Goal: Navigation & Orientation: Find specific page/section

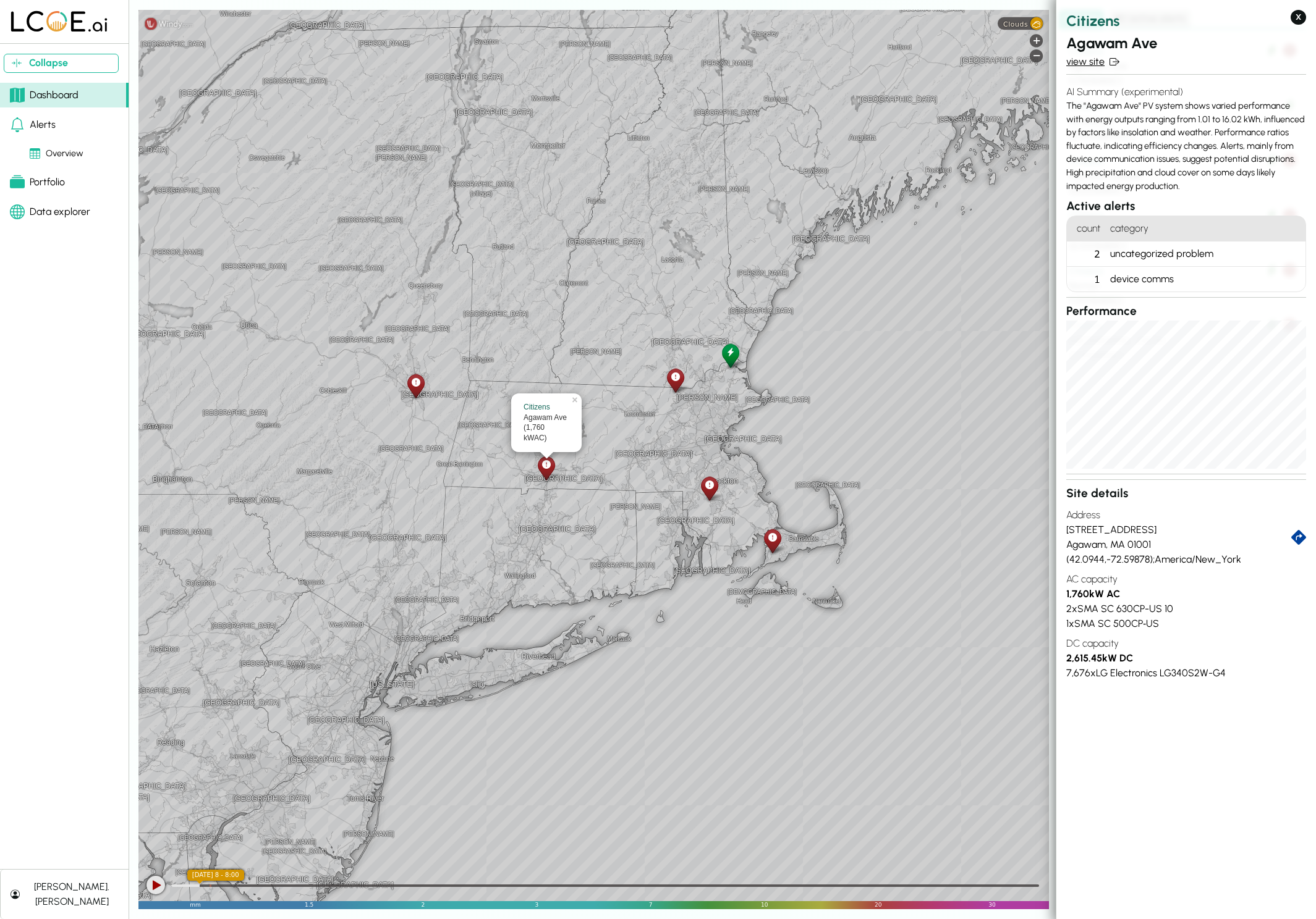
click at [1082, 62] on link "view site" at bounding box center [1186, 62] width 239 height 15
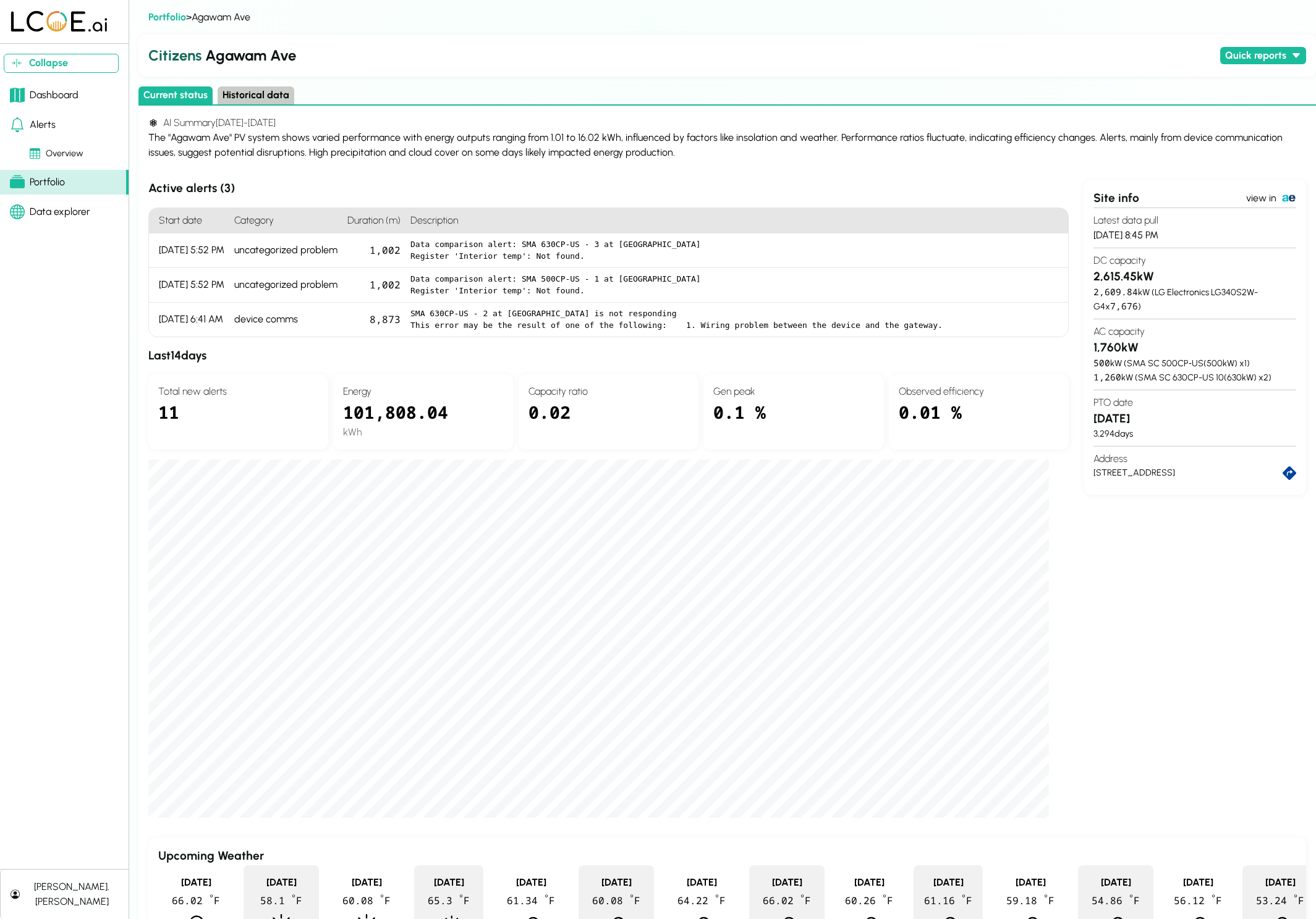
click at [54, 126] on link "Alerts" at bounding box center [64, 125] width 128 height 24
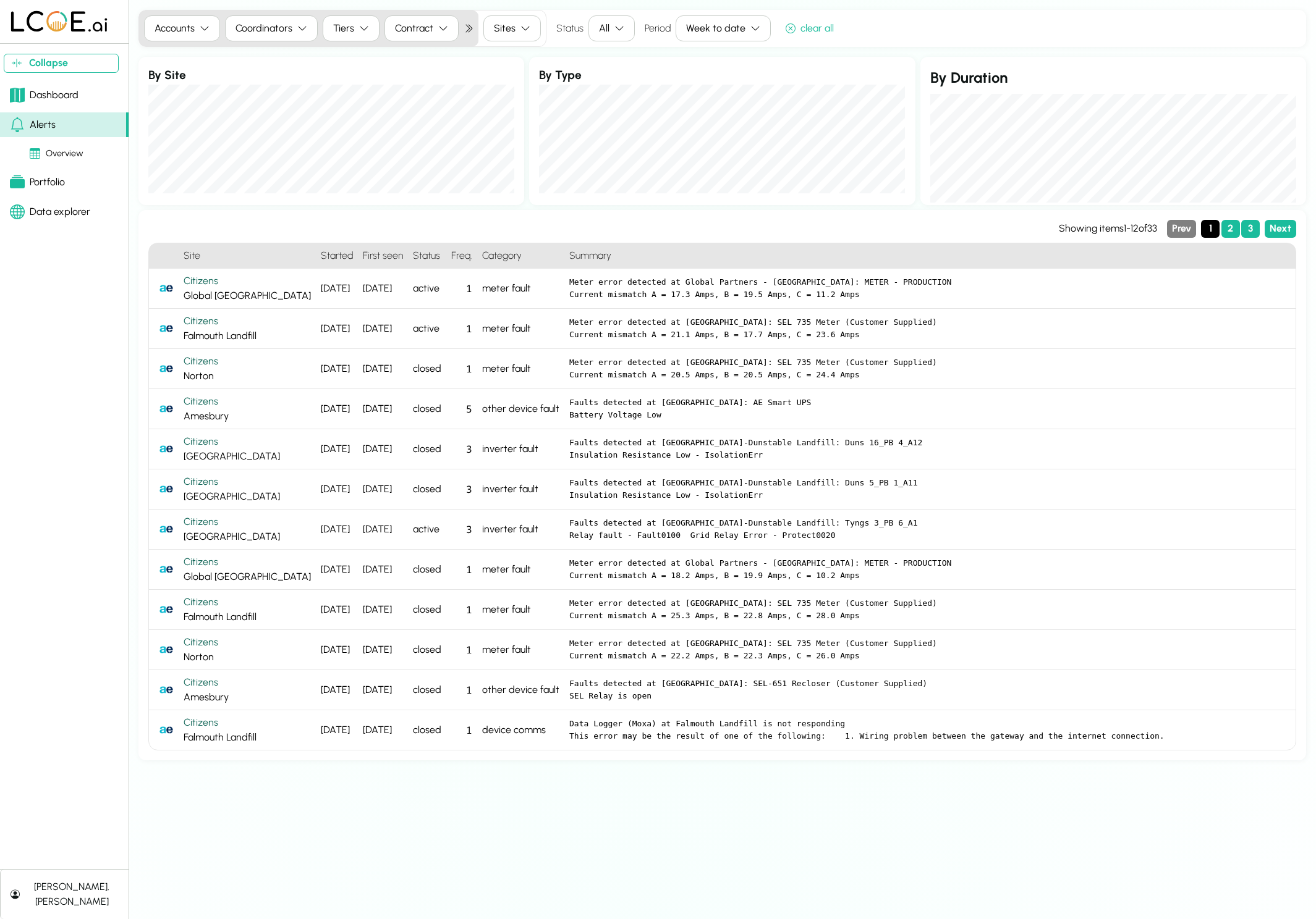
click at [44, 118] on div "Alerts" at bounding box center [33, 125] width 46 height 15
click at [608, 30] on button "All" at bounding box center [612, 28] width 47 height 26
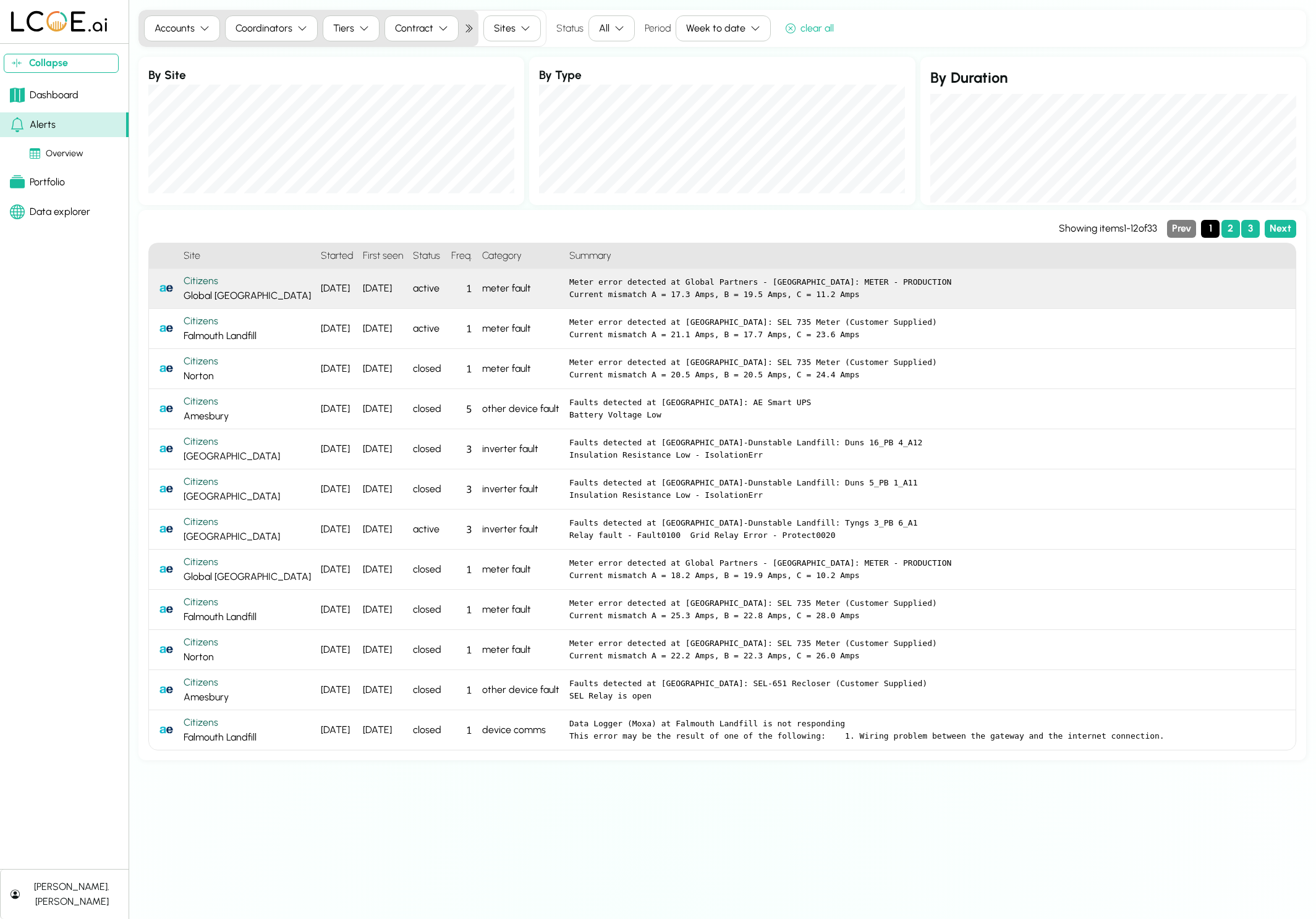
click at [235, 299] on div "Citizens Global [GEOGRAPHIC_DATA]" at bounding box center [248, 288] width 128 height 30
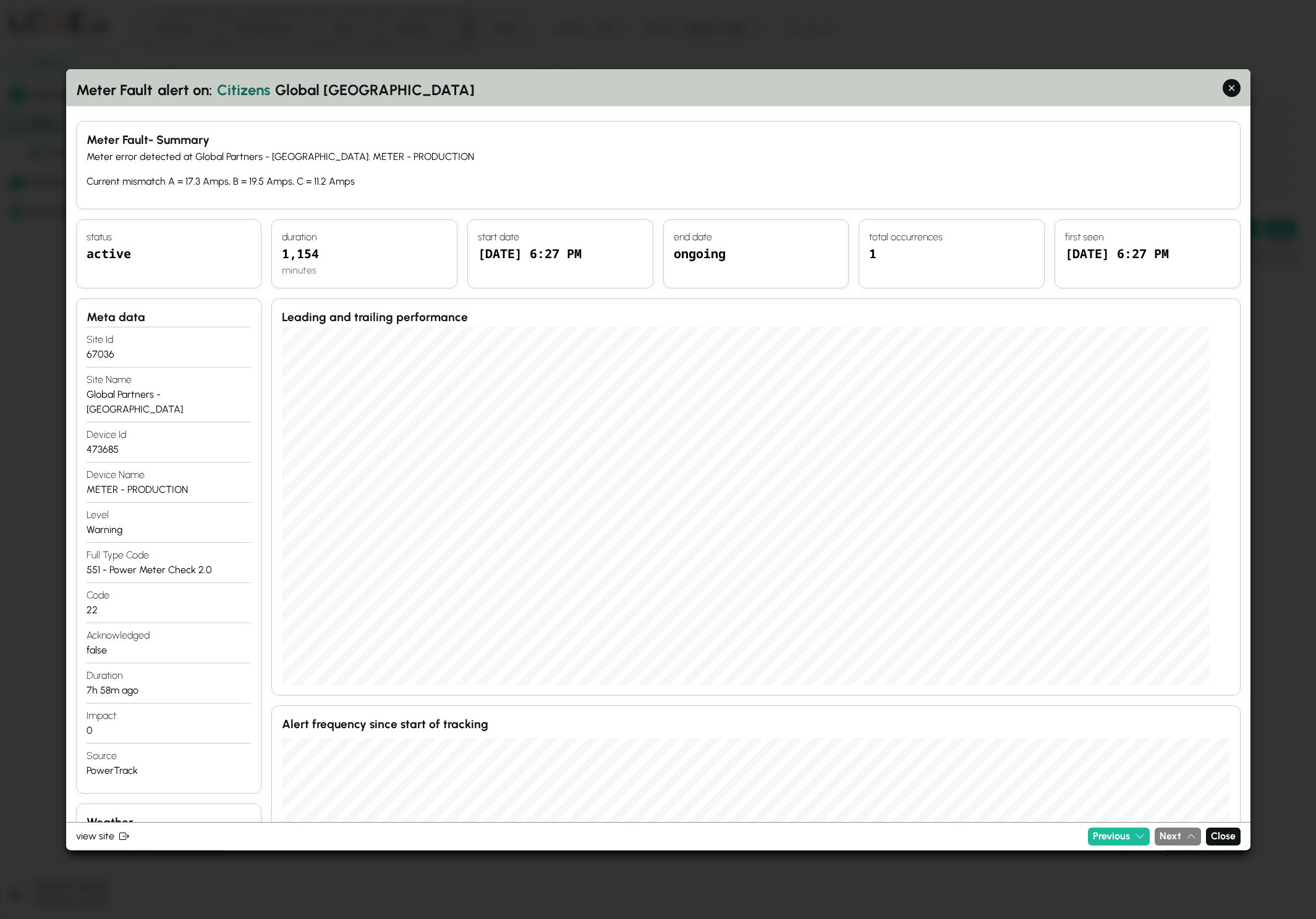
scroll to position [2, 0]
click at [1239, 85] on button "button" at bounding box center [1231, 88] width 18 height 18
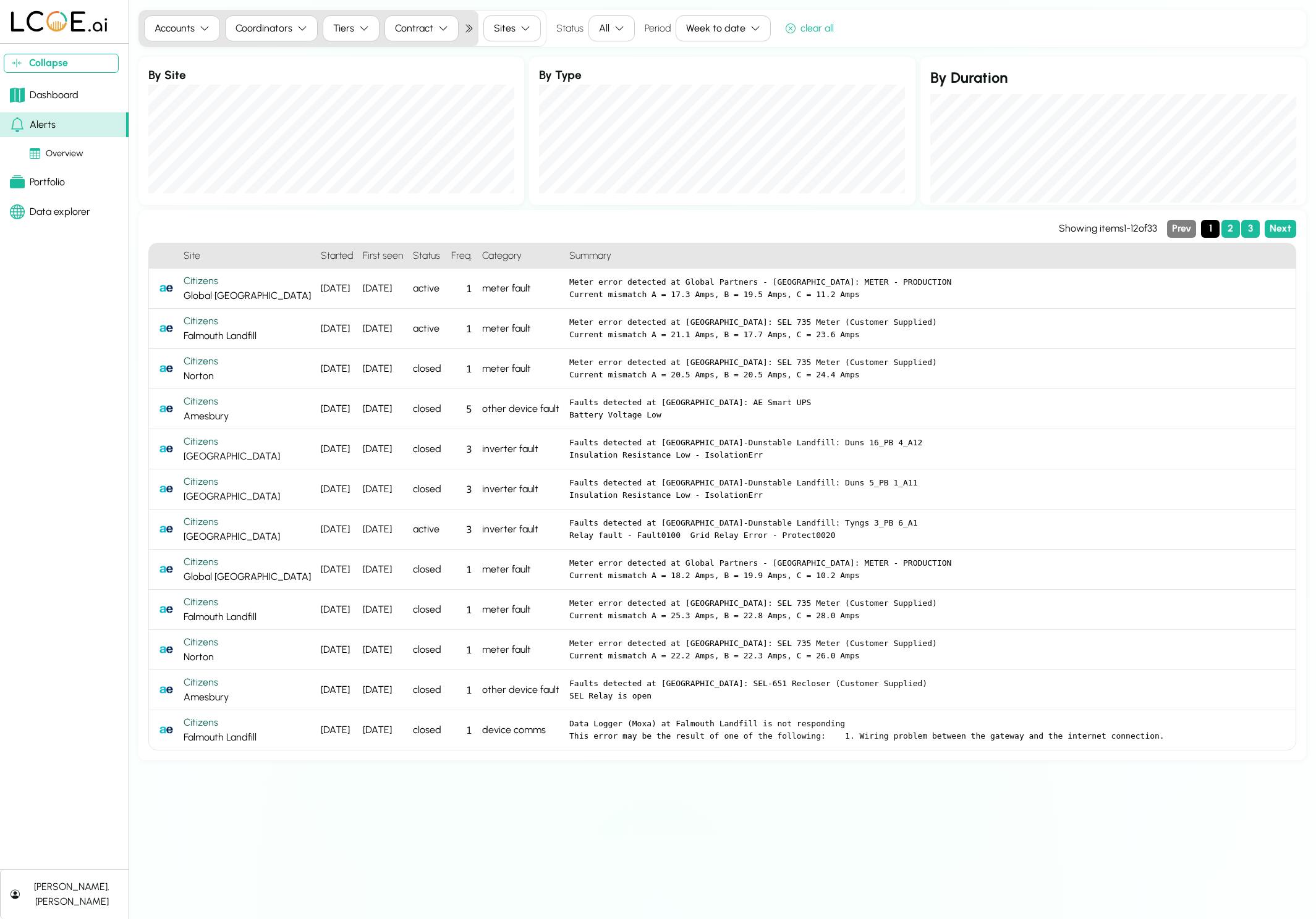
click at [51, 182] on div "Portfolio" at bounding box center [37, 182] width 55 height 15
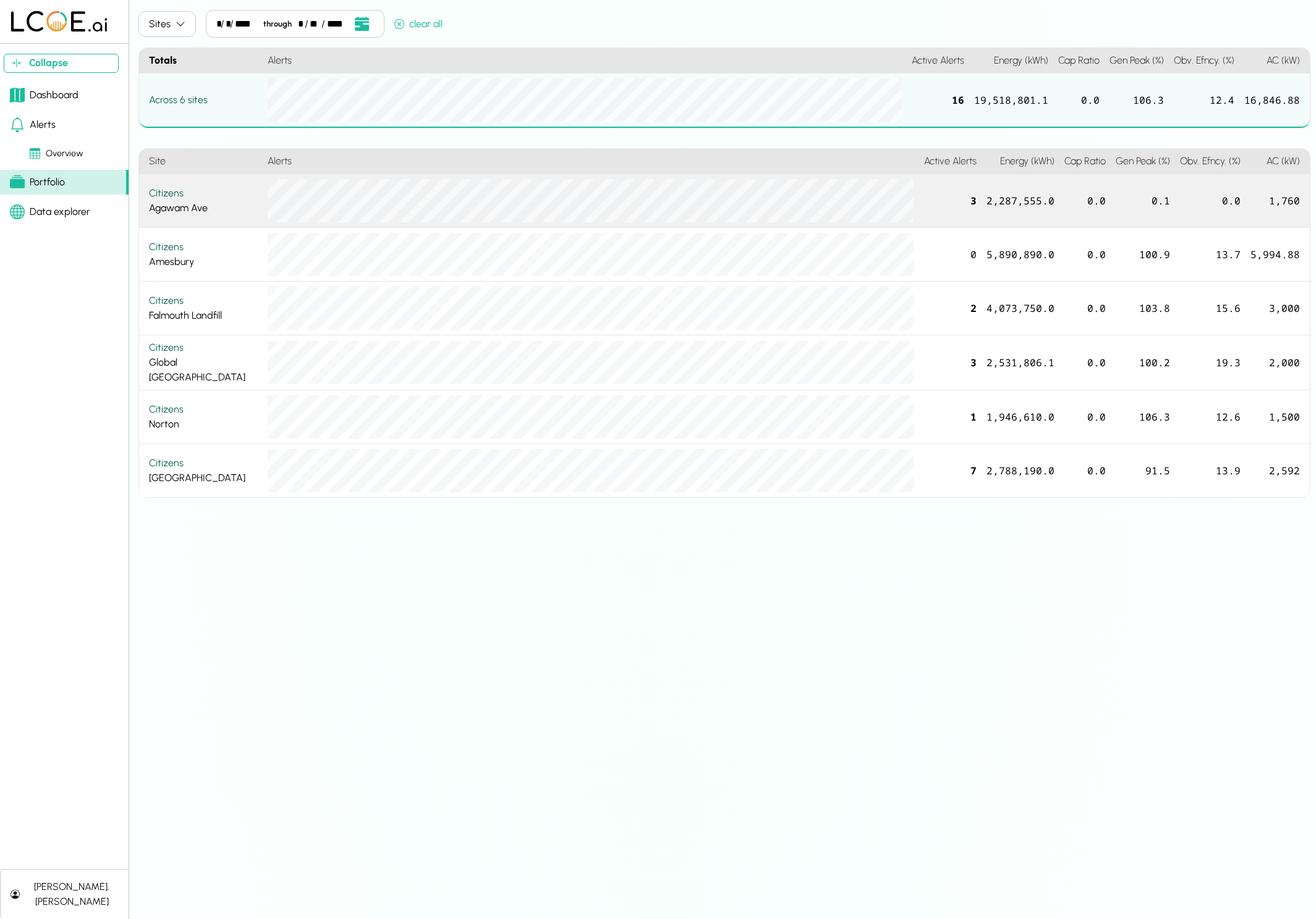
click at [234, 205] on div "Citizens Agawam Ave" at bounding box center [203, 201] width 109 height 30
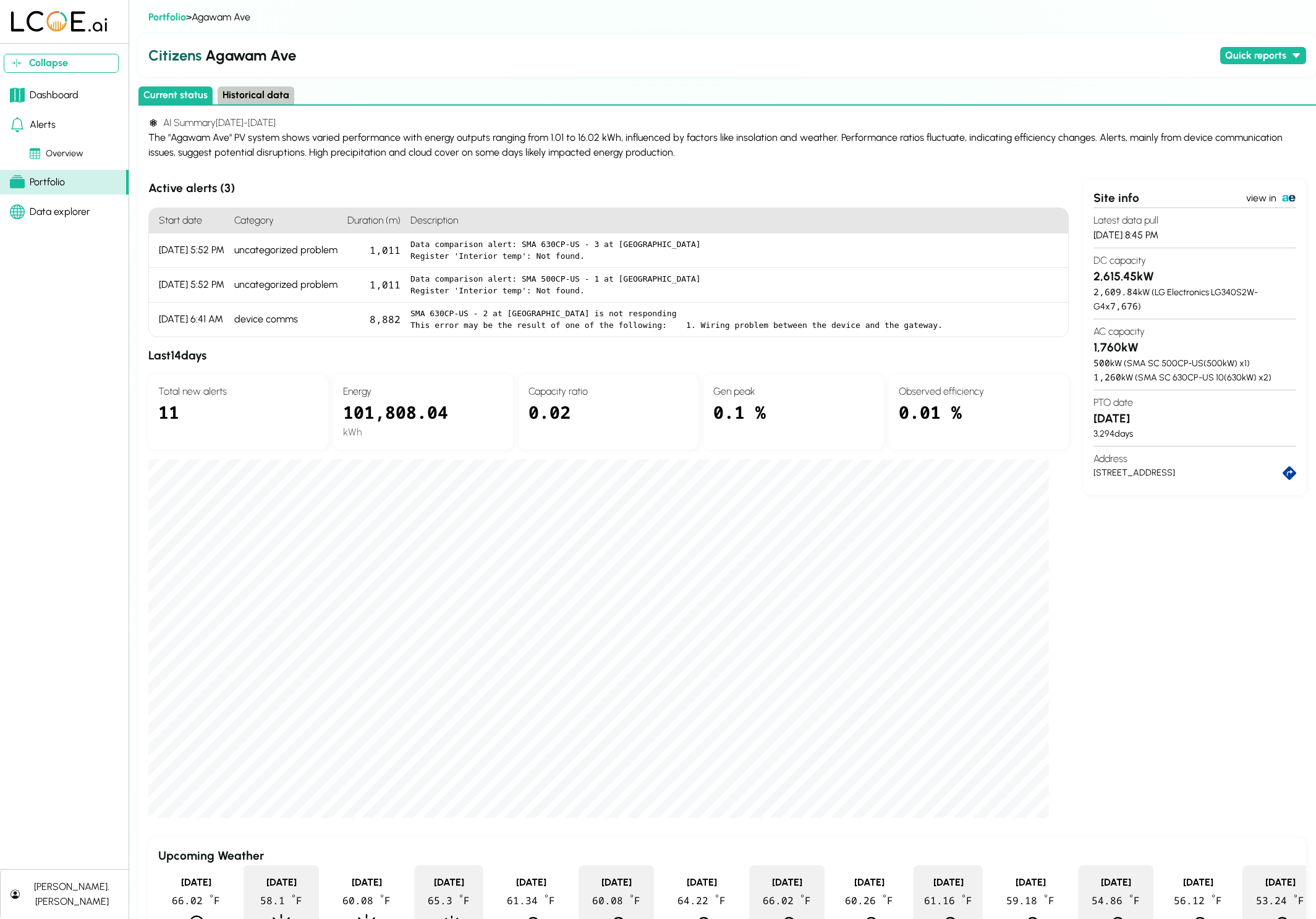
click at [80, 180] on link "Portfolio" at bounding box center [64, 182] width 128 height 24
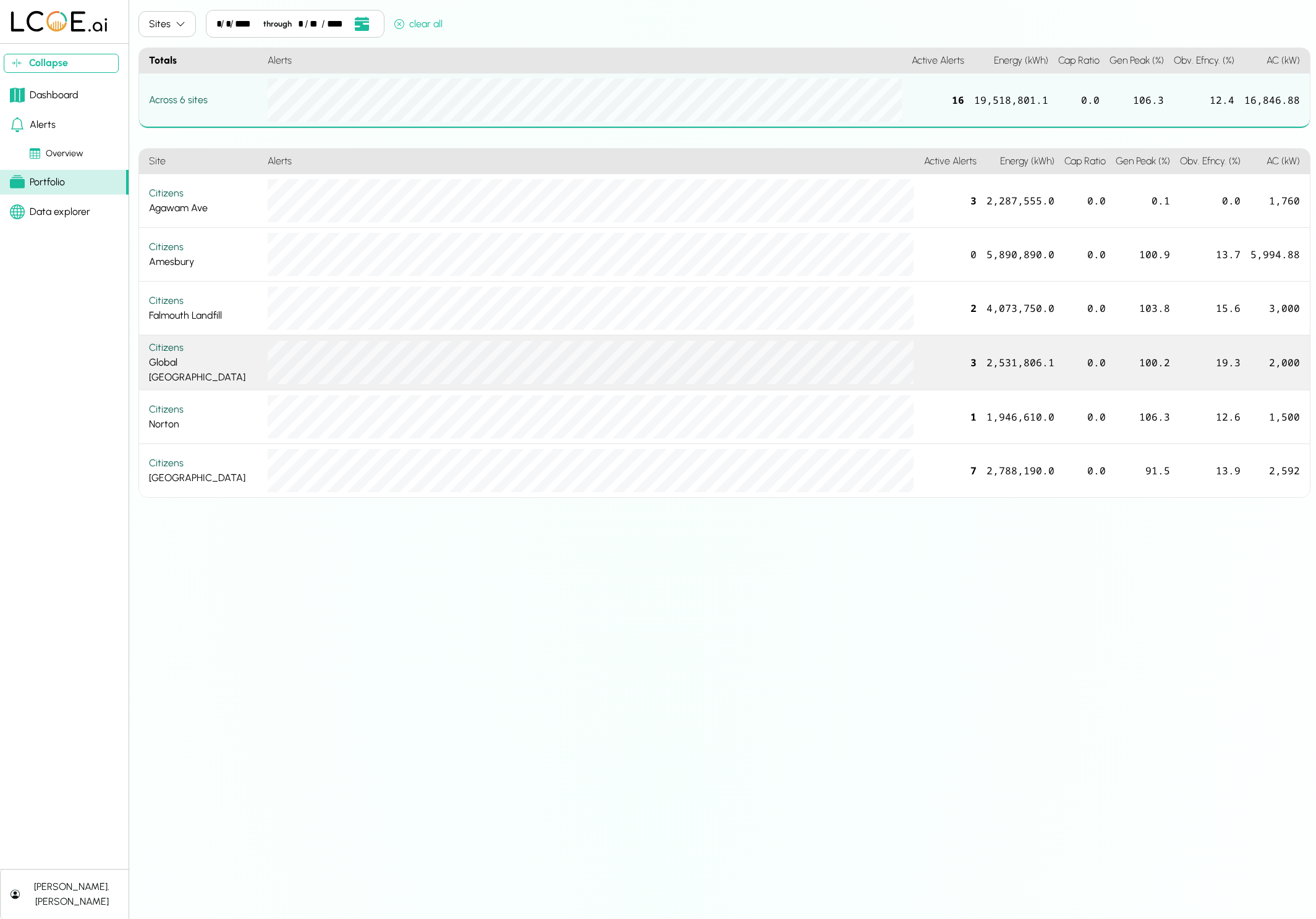
click at [222, 368] on div "Citizens Global [GEOGRAPHIC_DATA]" at bounding box center [203, 362] width 109 height 44
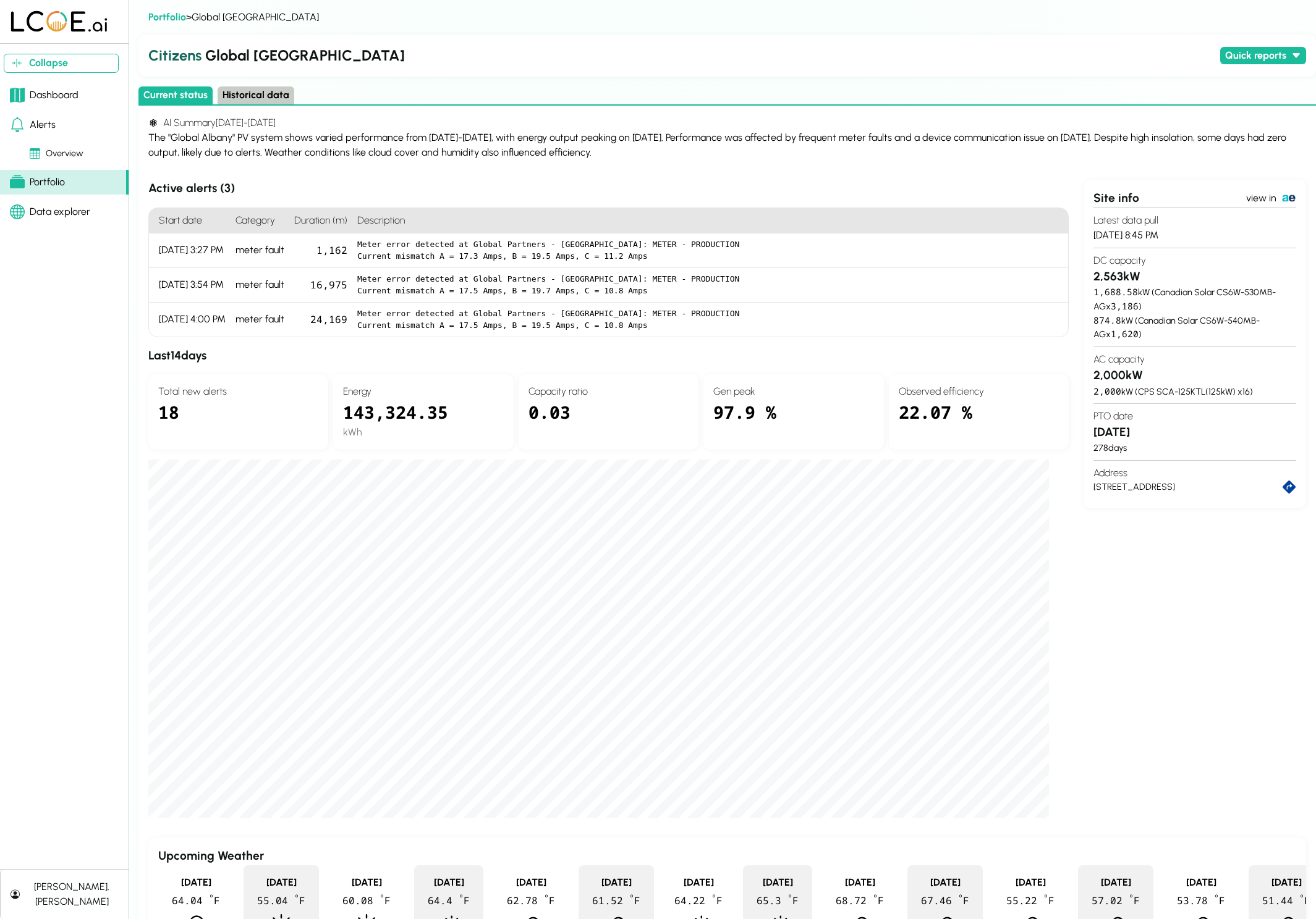
click at [50, 188] on div "Portfolio" at bounding box center [37, 182] width 55 height 15
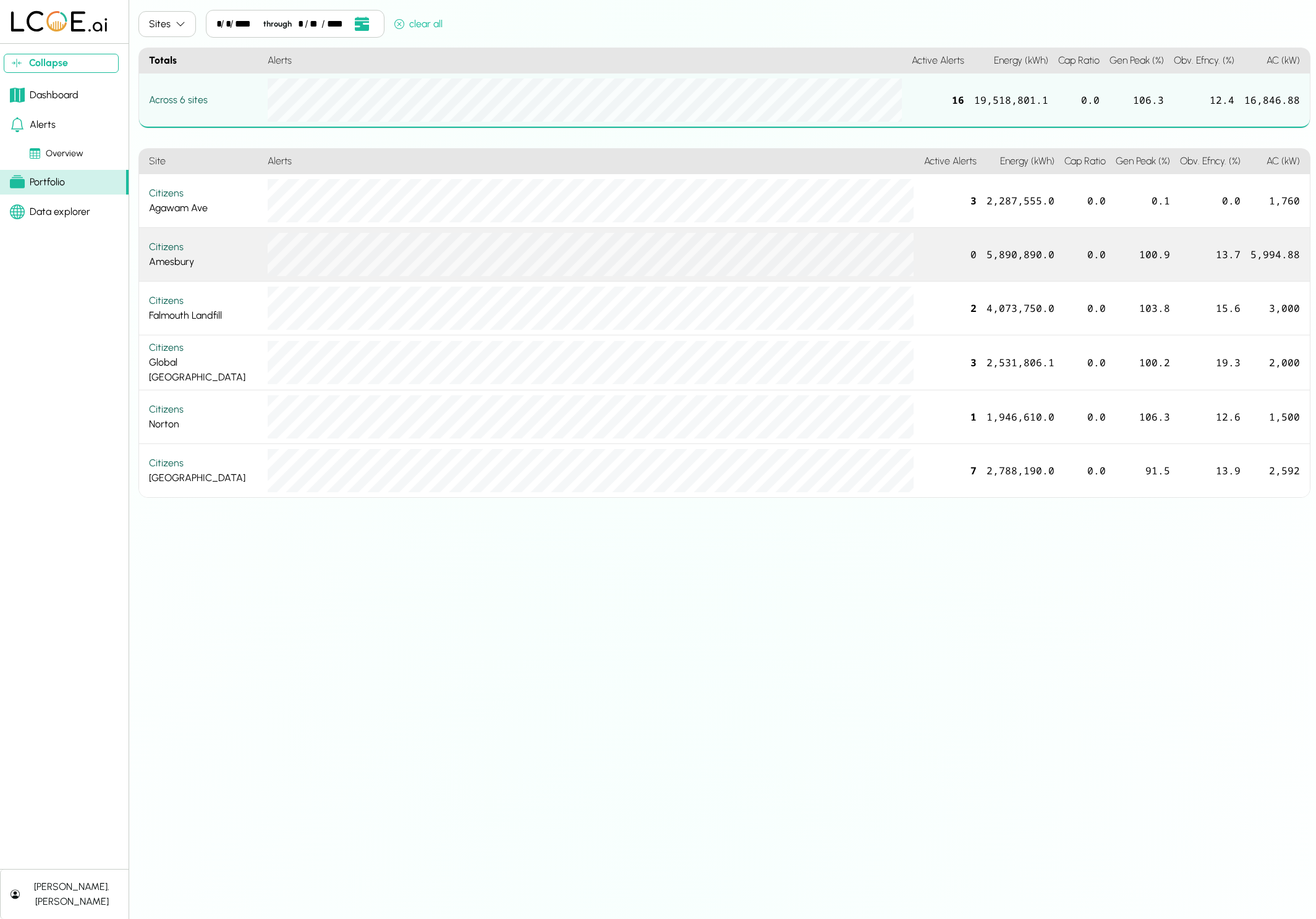
click at [215, 253] on div "Citizens" at bounding box center [203, 247] width 109 height 15
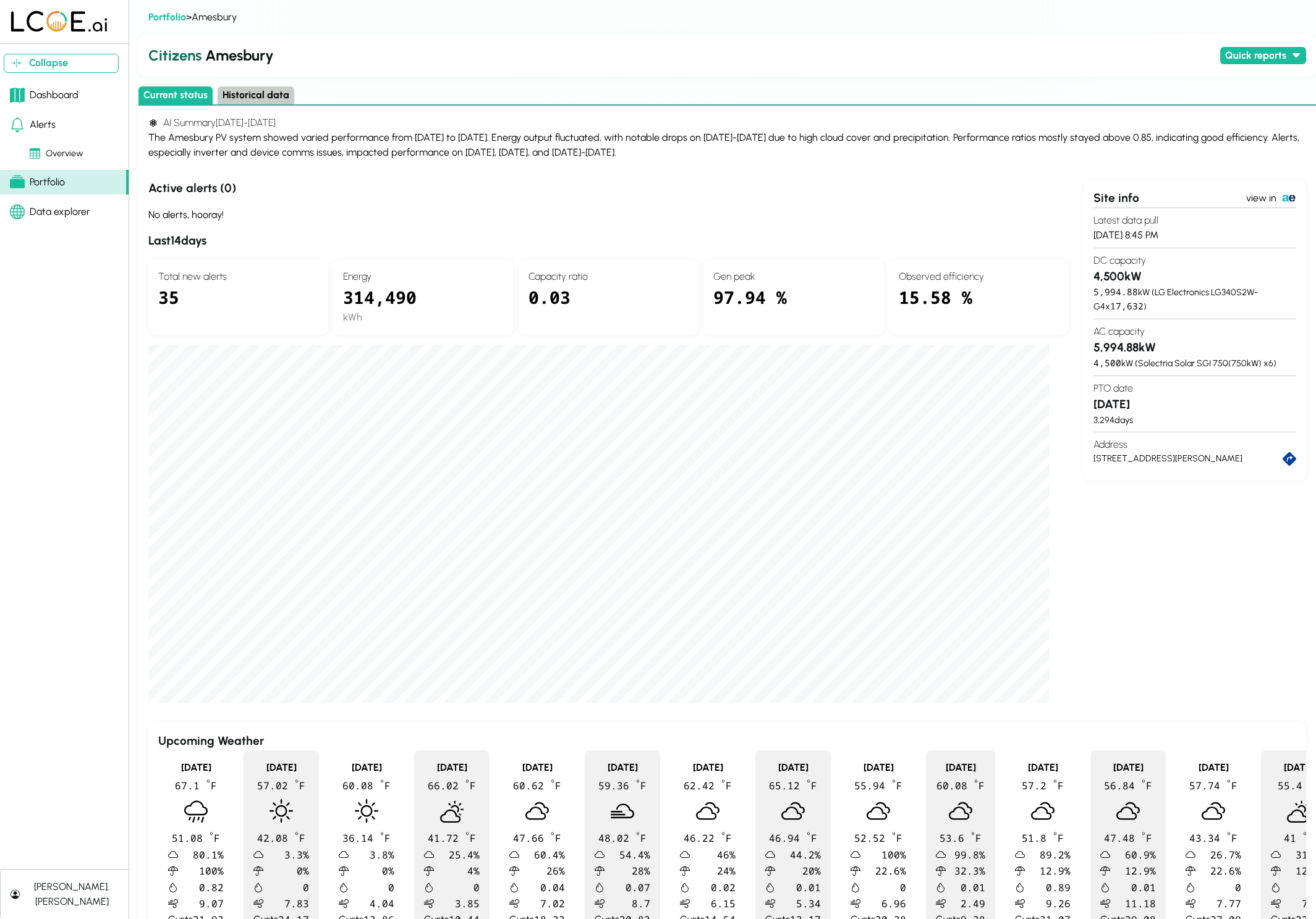
click at [36, 184] on div "Portfolio" at bounding box center [37, 182] width 55 height 15
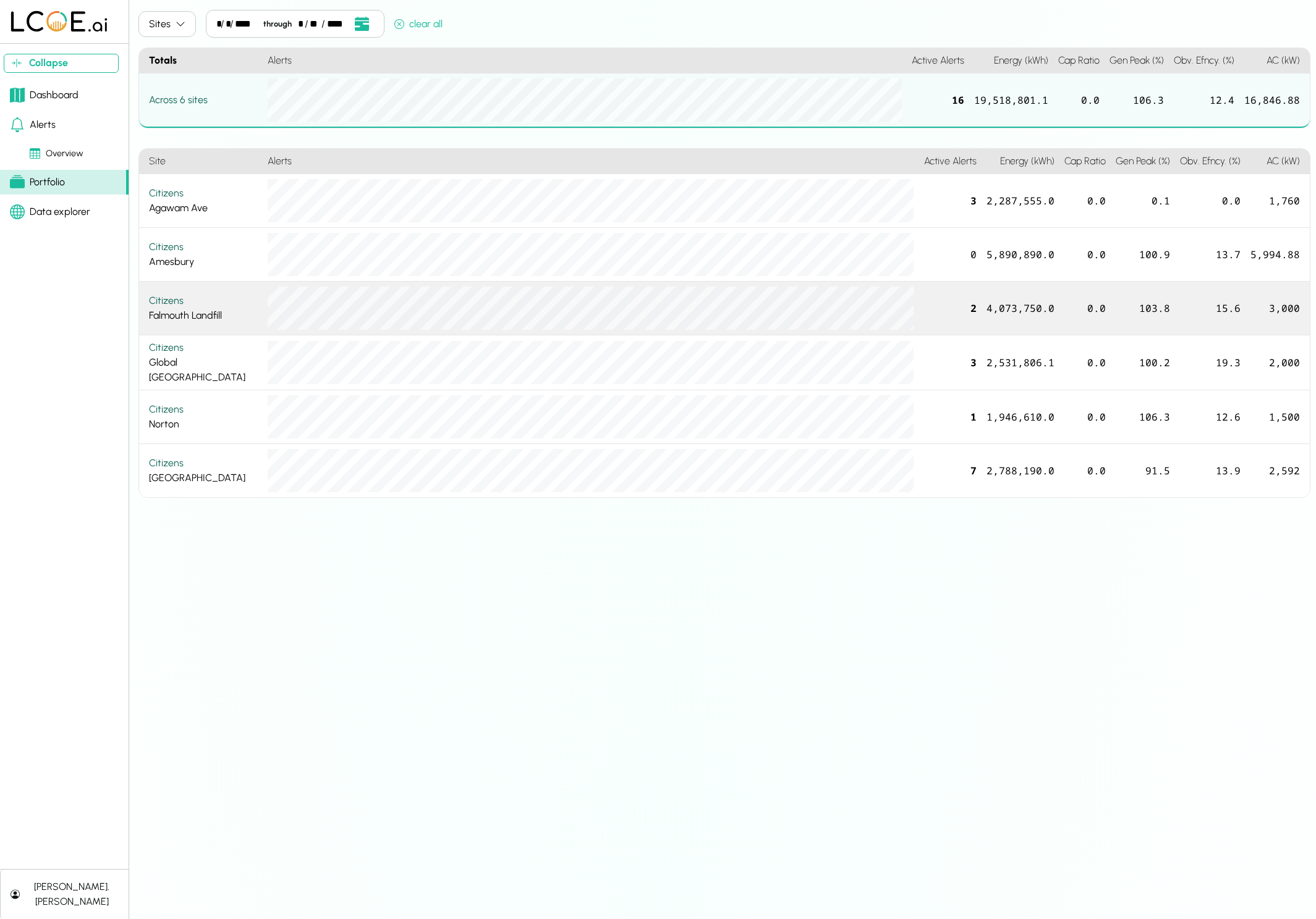
click at [196, 322] on div "Citizens Falmouth Landfill" at bounding box center [203, 308] width 109 height 30
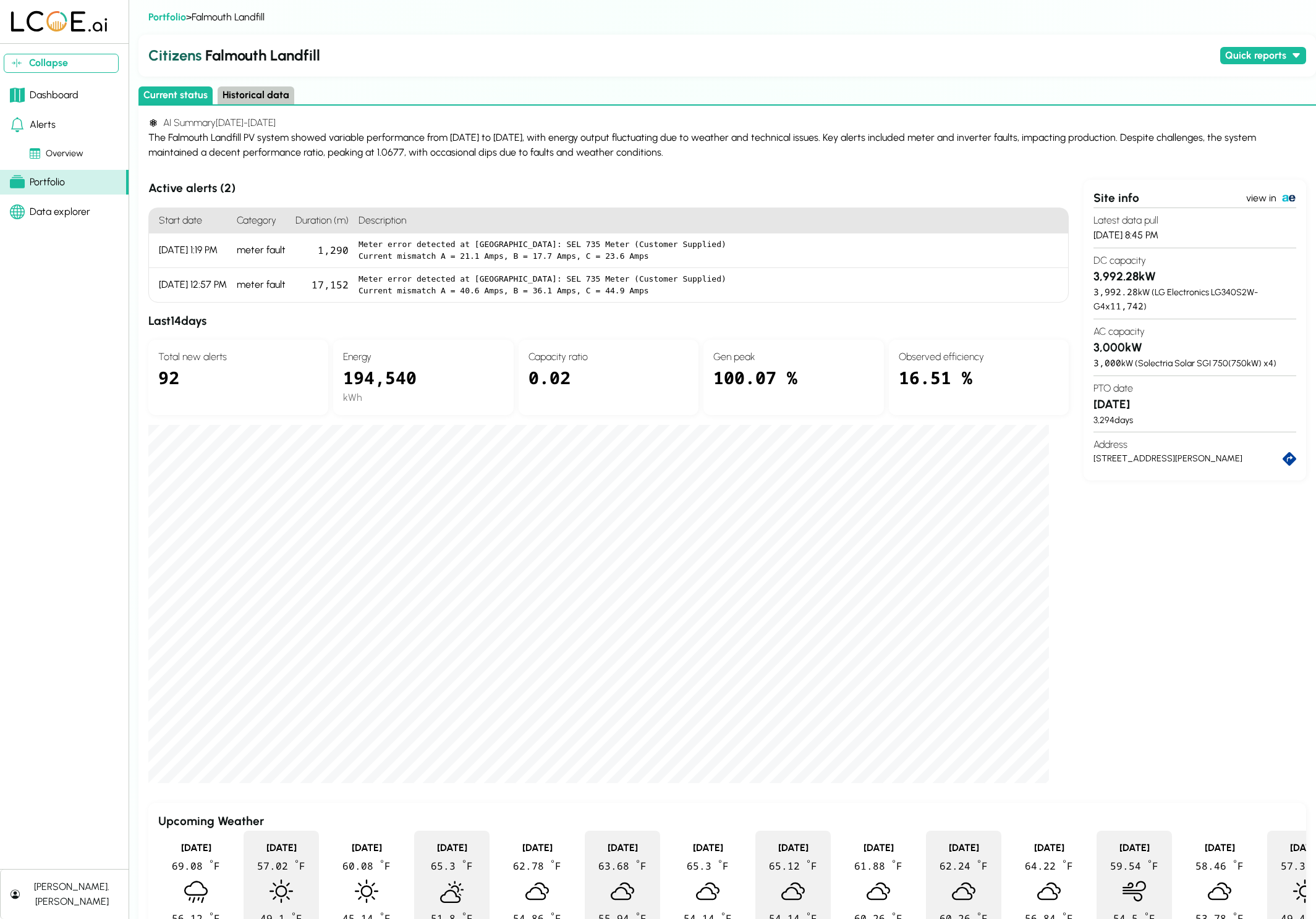
click at [57, 180] on div "Portfolio" at bounding box center [37, 182] width 55 height 15
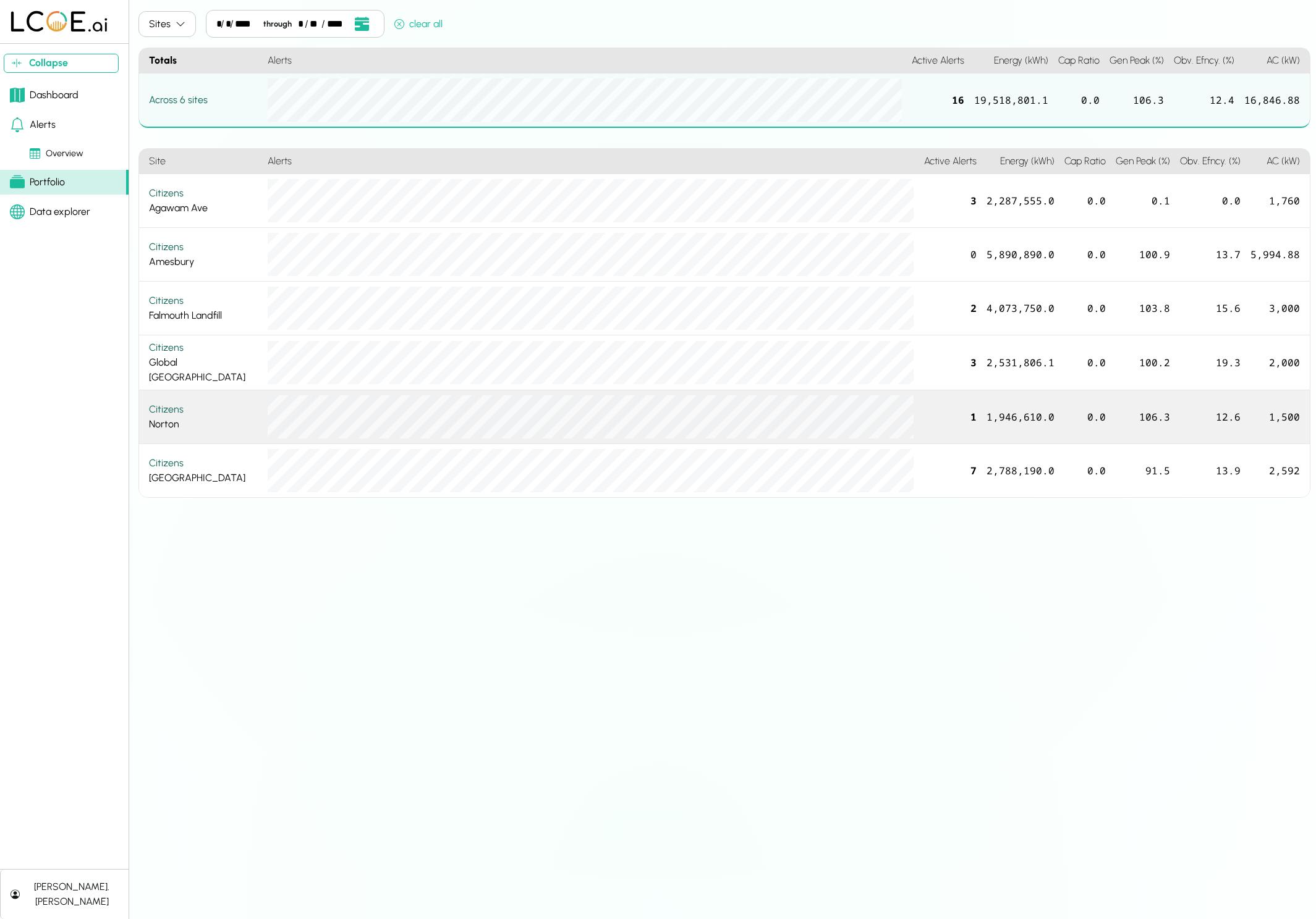
click at [182, 414] on div "Citizens" at bounding box center [203, 410] width 109 height 15
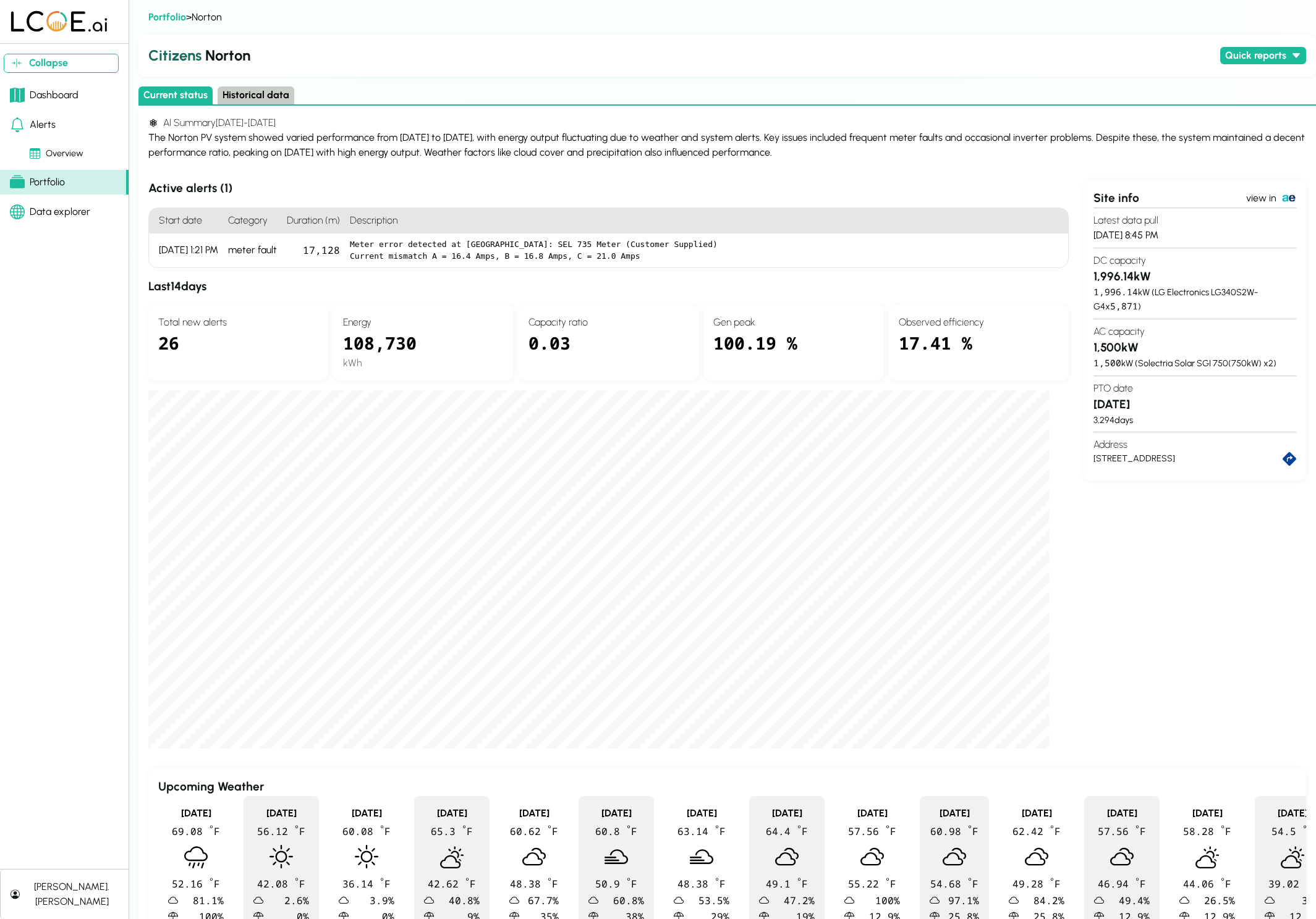
click at [53, 184] on div "Portfolio" at bounding box center [37, 182] width 55 height 15
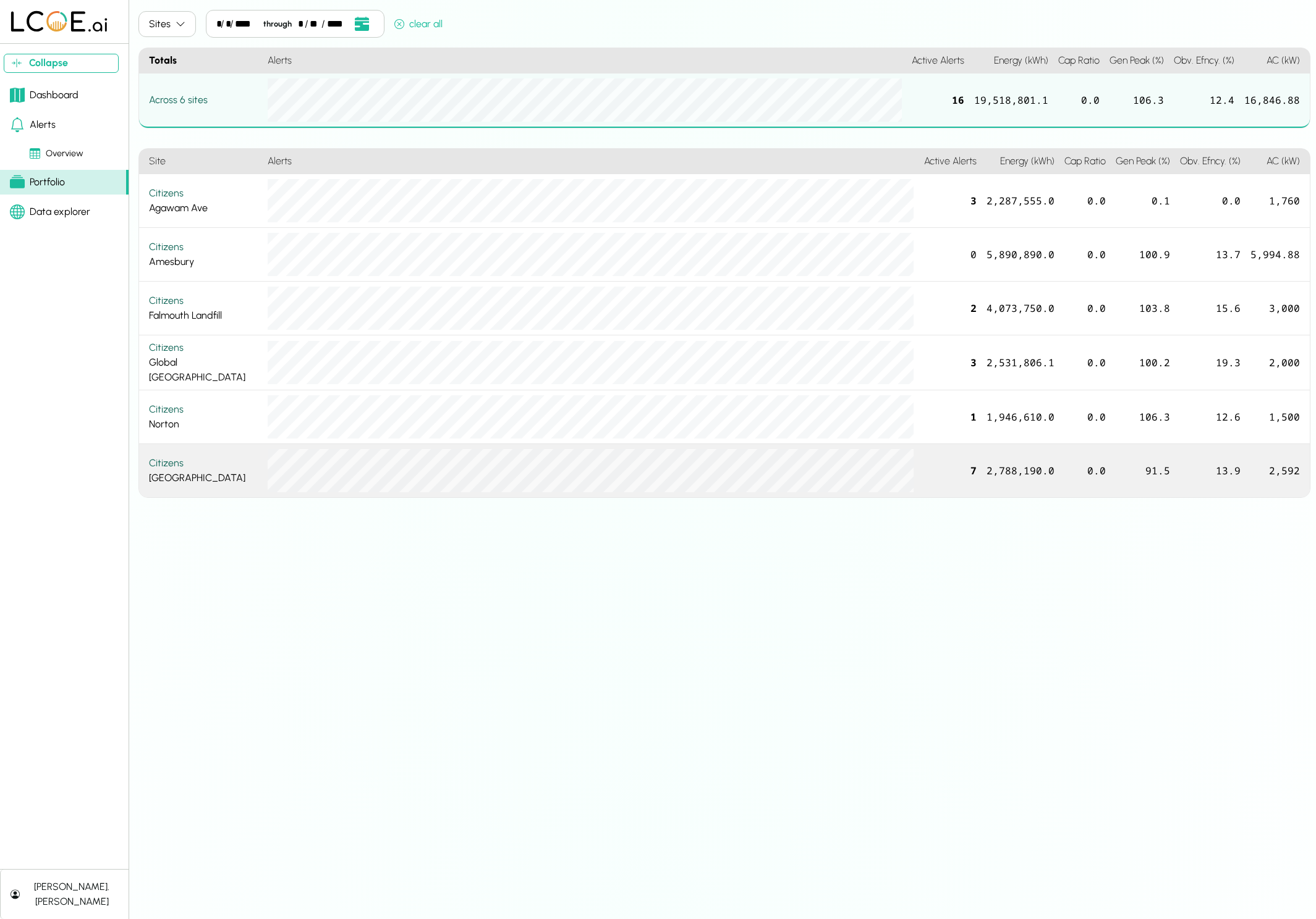
click at [208, 464] on div "Citizens" at bounding box center [203, 463] width 109 height 15
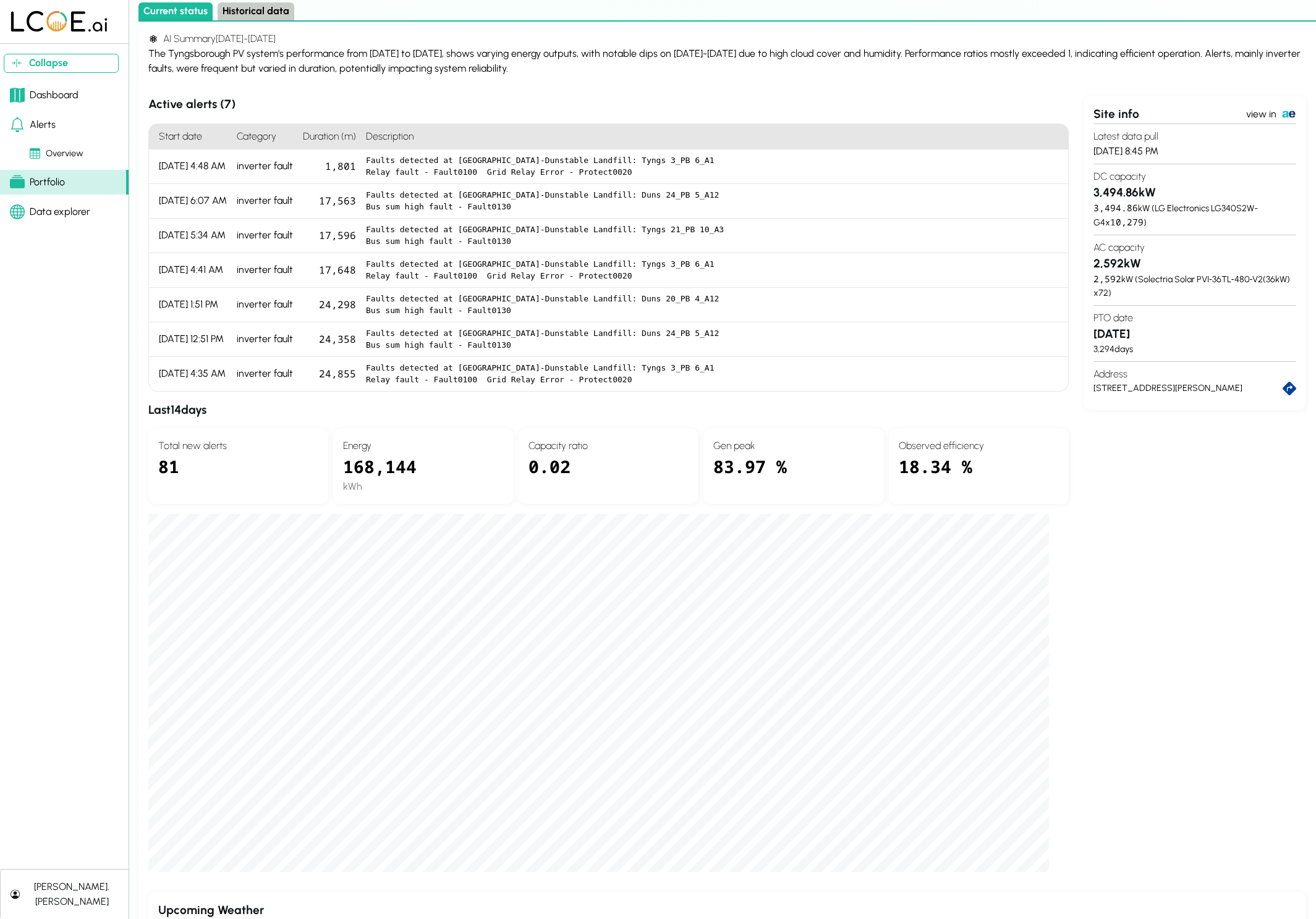
scroll to position [65, 0]
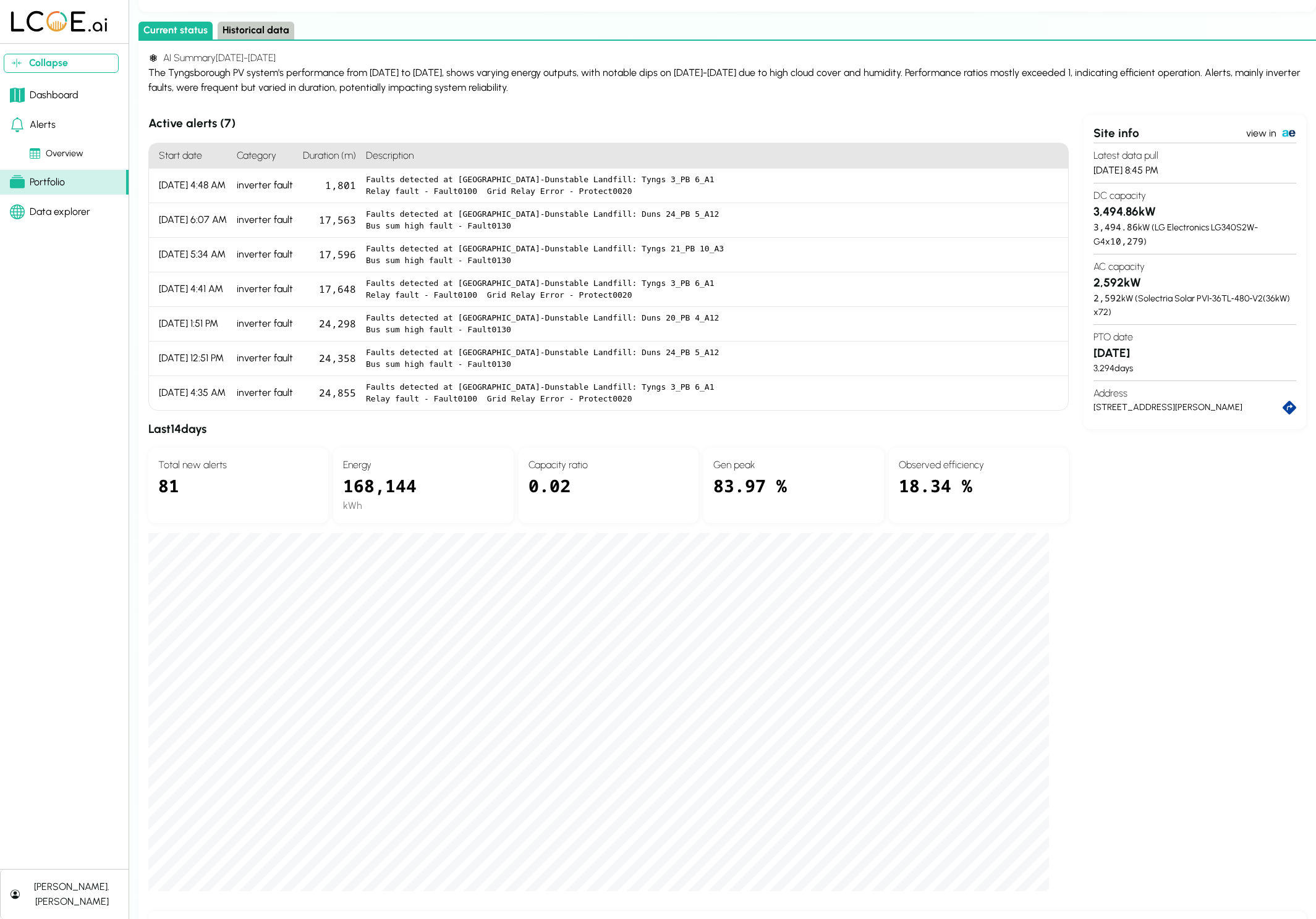
click at [56, 185] on div "Portfolio" at bounding box center [37, 182] width 55 height 15
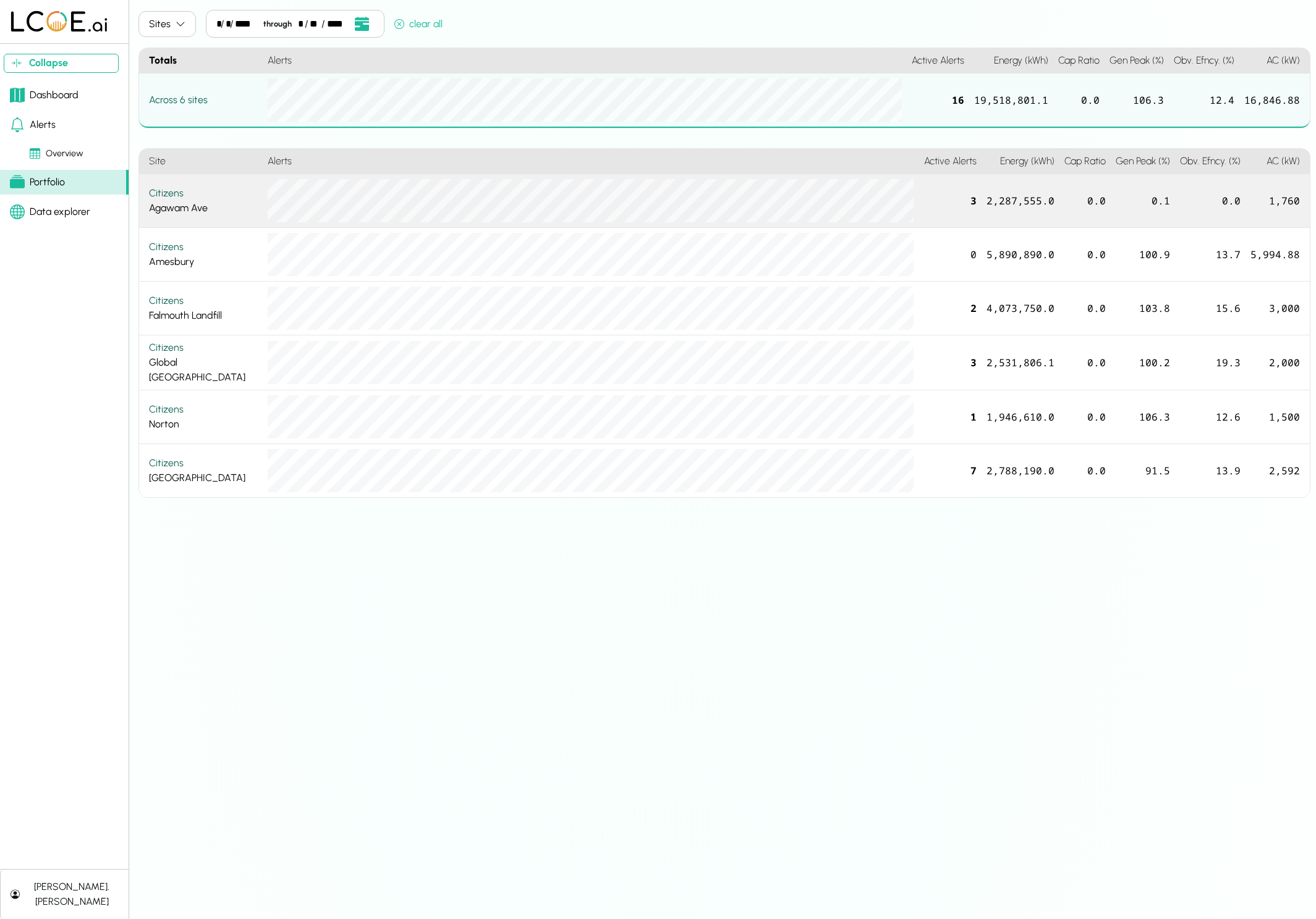
click at [205, 206] on div "Citizens Agawam Ave" at bounding box center [203, 201] width 109 height 30
